Goal: Information Seeking & Learning: Learn about a topic

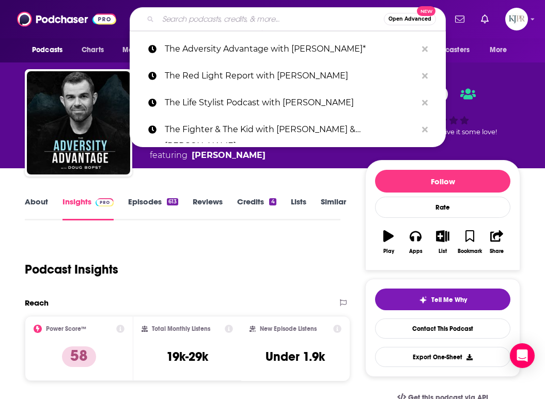
click at [212, 21] on input "Search podcasts, credits, & more..." at bounding box center [271, 19] width 226 height 17
paste input "Confidence and Coffee with [PERSON_NAME]"
type input "Confidence and Coffee with [PERSON_NAME]"
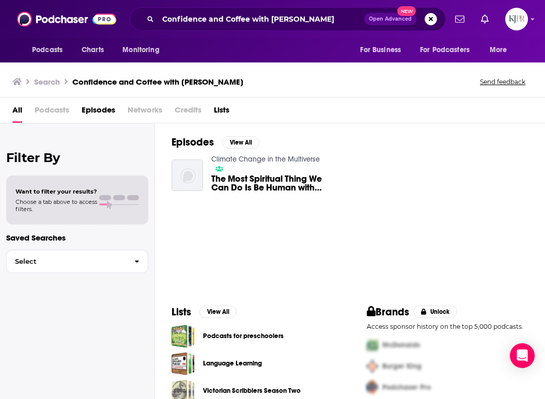
click at [51, 113] on span "Podcasts" at bounding box center [52, 112] width 35 height 21
click at [86, 82] on h3 "Confidence and Coffee with [PERSON_NAME]" at bounding box center [157, 82] width 171 height 10
click at [53, 50] on span "Podcasts" at bounding box center [47, 50] width 30 height 14
click at [52, 58] on button "Podcasts" at bounding box center [50, 50] width 51 height 20
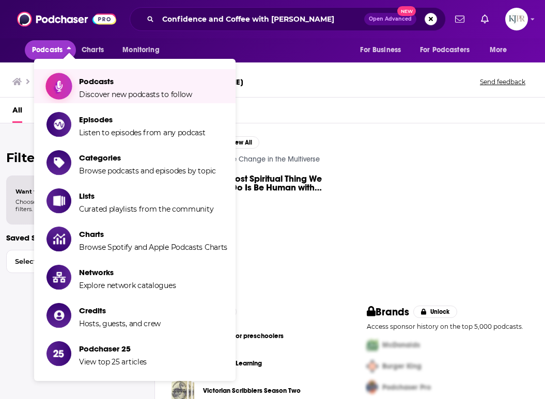
click at [90, 87] on span "Podcasts Discover new podcasts to follow" at bounding box center [135, 86] width 113 height 26
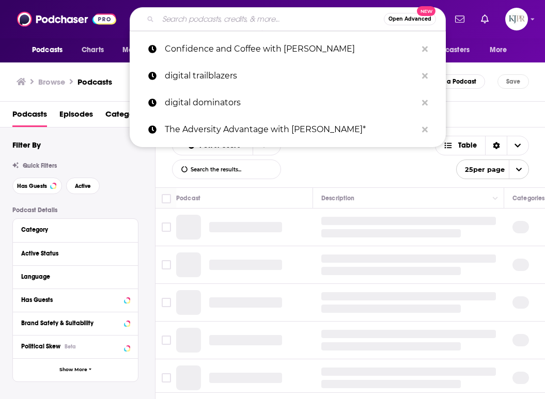
click at [181, 17] on input "Search podcasts, credits, & more..." at bounding box center [271, 19] width 226 height 17
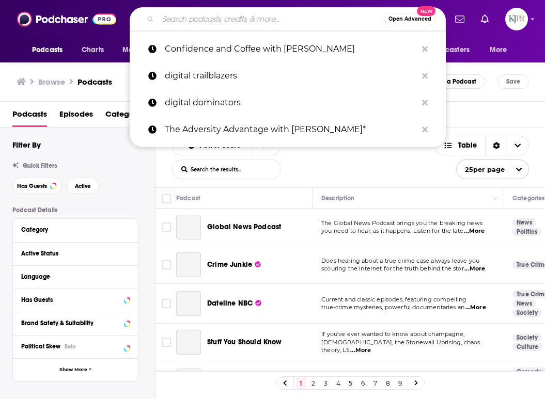
paste input "Confidence and Coffee with [PERSON_NAME]"
type input "Confidence and Coffee with [PERSON_NAME]"
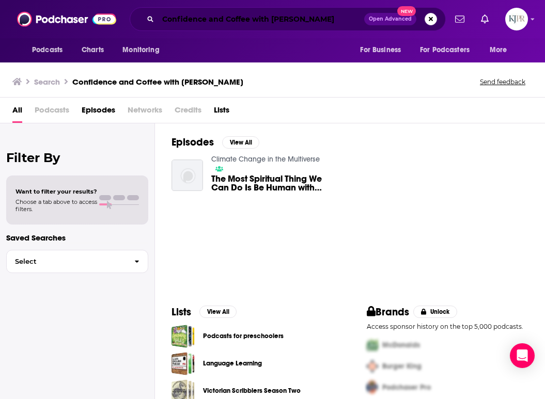
click at [201, 19] on input "Confidence and Coffee with [PERSON_NAME]" at bounding box center [261, 19] width 206 height 17
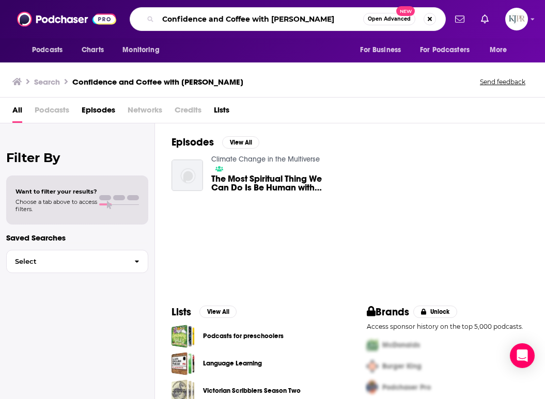
click at [201, 19] on input "Confidence and Coffee with [PERSON_NAME]" at bounding box center [260, 19] width 205 height 17
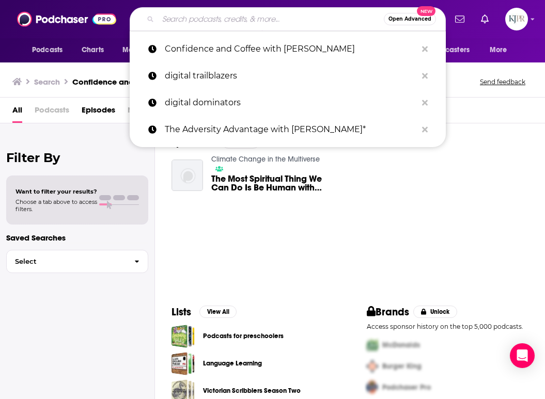
paste input "Like Nobody’s Business"
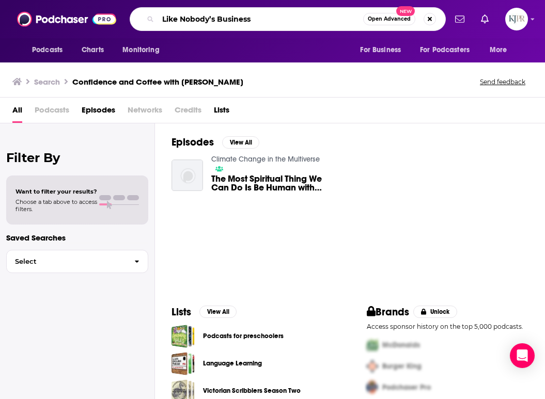
type input "Like Nobody’s Business"
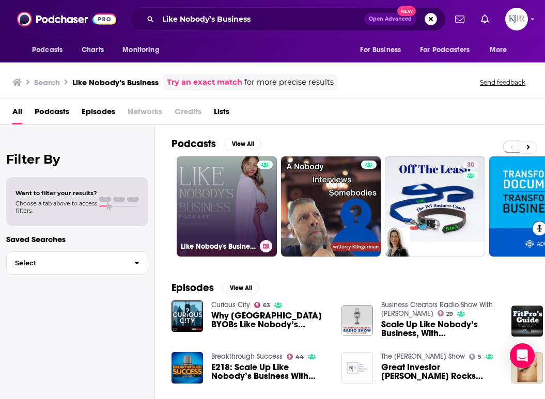
click at [245, 209] on link "Like Nobody's Business with [PERSON_NAME]" at bounding box center [227, 206] width 100 height 100
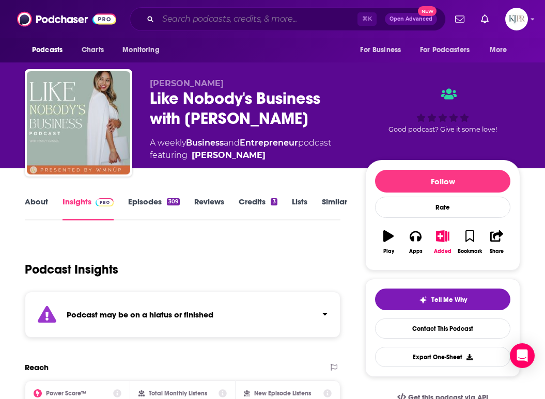
click at [223, 17] on input "Search podcasts, credits, & more..." at bounding box center [257, 19] width 199 height 17
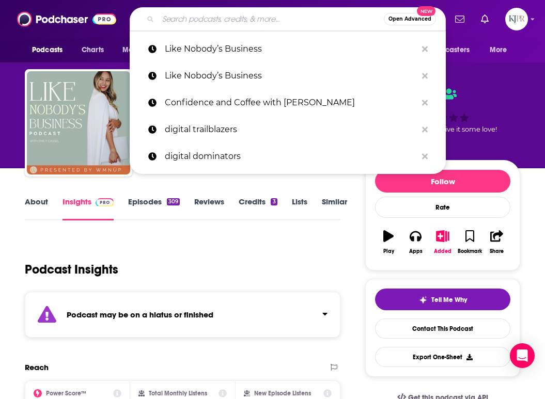
paste input "Disruptive CEO Nation with [PERSON_NAME]"
type input "Disruptive CEO Nation with [PERSON_NAME]"
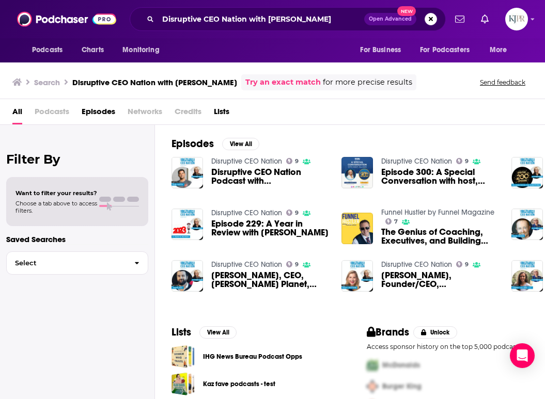
click at [267, 180] on span "Disruptive CEO Nation Podcast with [PERSON_NAME]" at bounding box center [270, 177] width 118 height 18
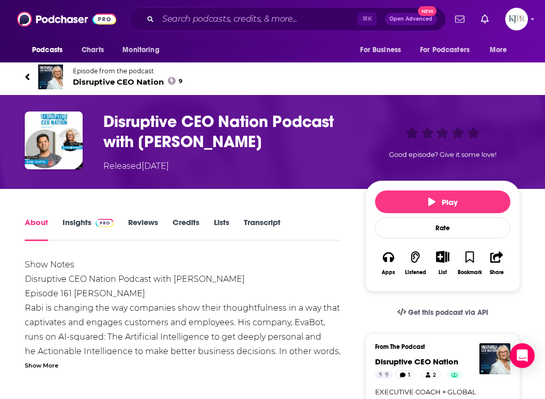
scroll to position [13, 0]
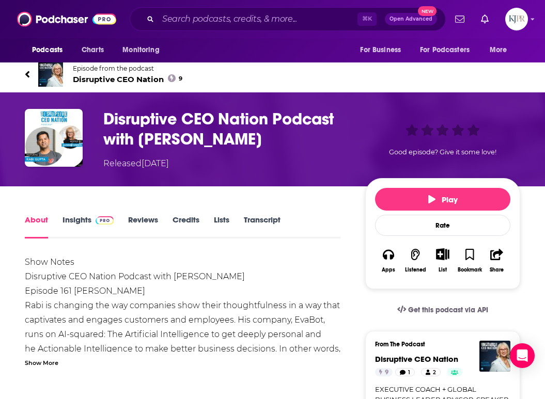
click at [78, 221] on link "Insights" at bounding box center [87, 227] width 51 height 24
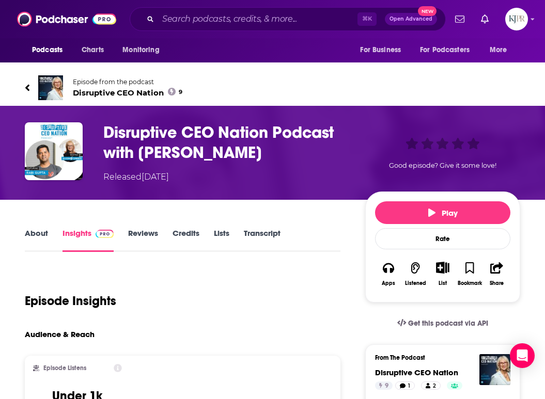
click at [29, 232] on link "About" at bounding box center [36, 240] width 23 height 24
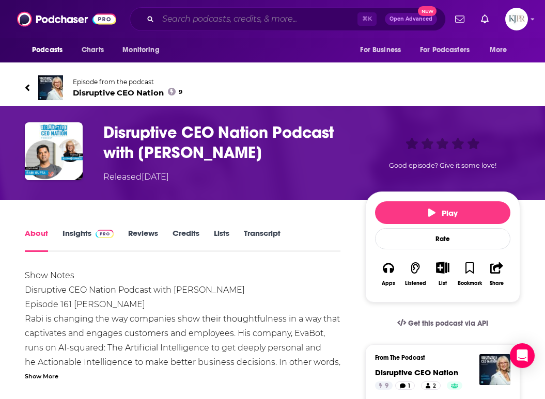
click at [240, 18] on input "Search podcasts, credits, & more..." at bounding box center [257, 19] width 199 height 17
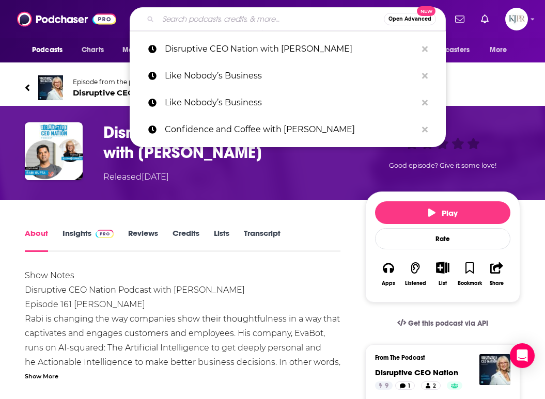
paste input "Online Marketing Made Easy ([PERSON_NAME])"
type input "Online Marketing Made Easy ([PERSON_NAME])"
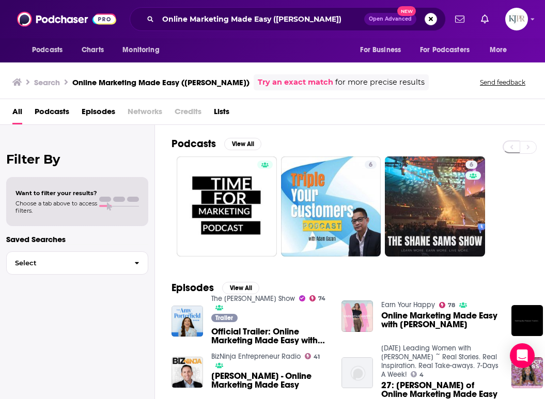
click at [266, 334] on span "Official Trailer: Online Marketing Made Easy with [PERSON_NAME]" at bounding box center [270, 336] width 118 height 18
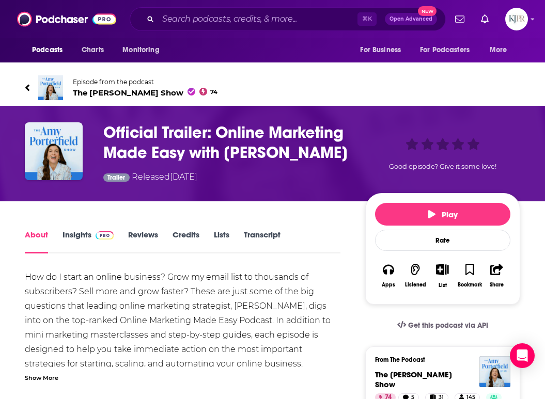
click at [77, 239] on link "Insights" at bounding box center [87, 242] width 51 height 24
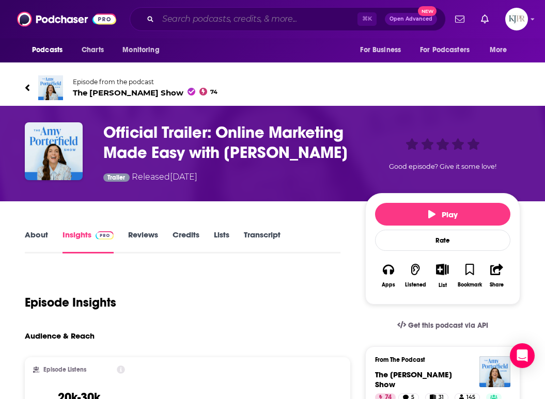
click at [186, 21] on input "Search podcasts, credits, & more..." at bounding box center [257, 19] width 199 height 17
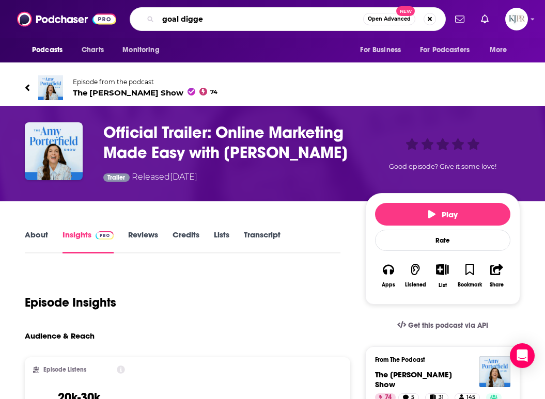
type input "goal digger"
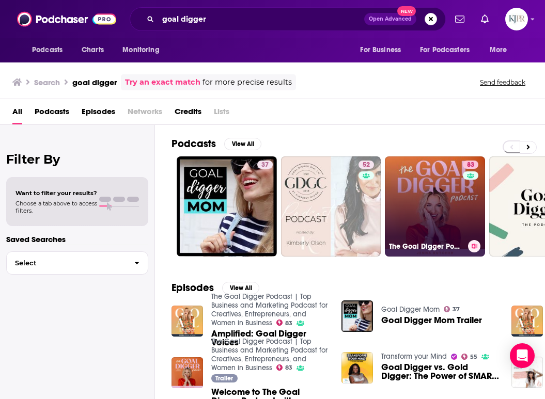
click at [403, 224] on link "83 The Goal Digger Podcast | Top Business and Marketing Podcast for Creatives, …" at bounding box center [435, 206] width 100 height 100
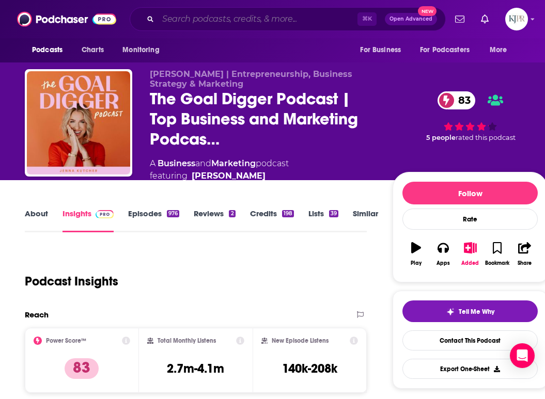
click at [243, 18] on input "Search podcasts, credits, & more..." at bounding box center [257, 19] width 199 height 17
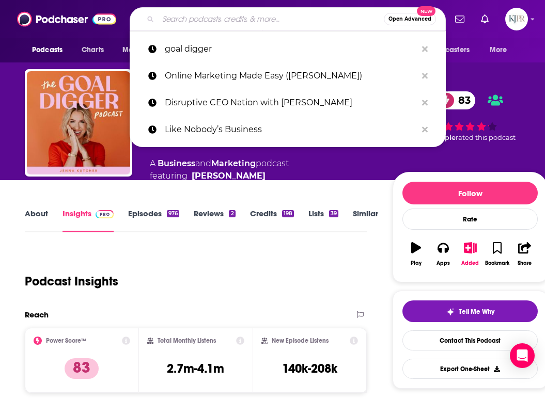
paste input "Second Act Success Podcast – [PERSON_NAME]"
type input "Second Act Success Podcast – [PERSON_NAME]"
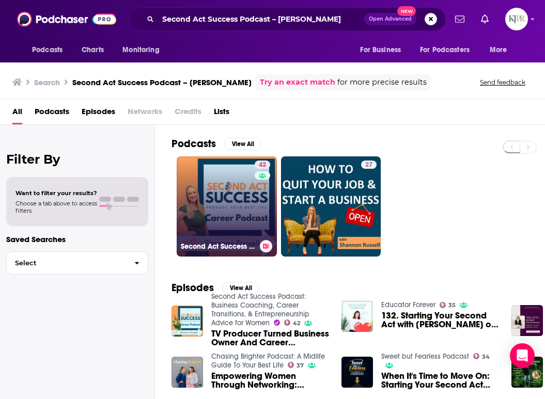
click at [225, 213] on link "42 Second Act Success Podcast: Business Coaching, Career Transitions, & Entrepr…" at bounding box center [227, 206] width 100 height 100
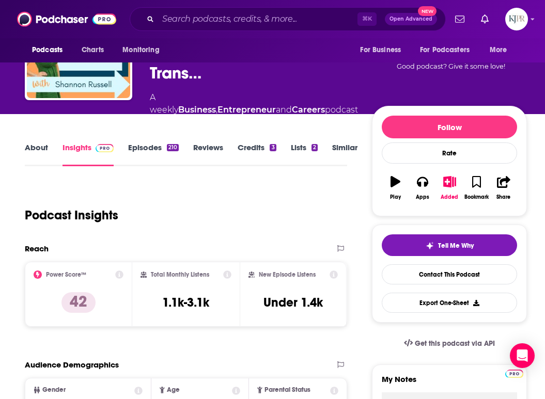
scroll to position [47, 0]
